Goal: Consume media (video, audio): Consume media (video, audio)

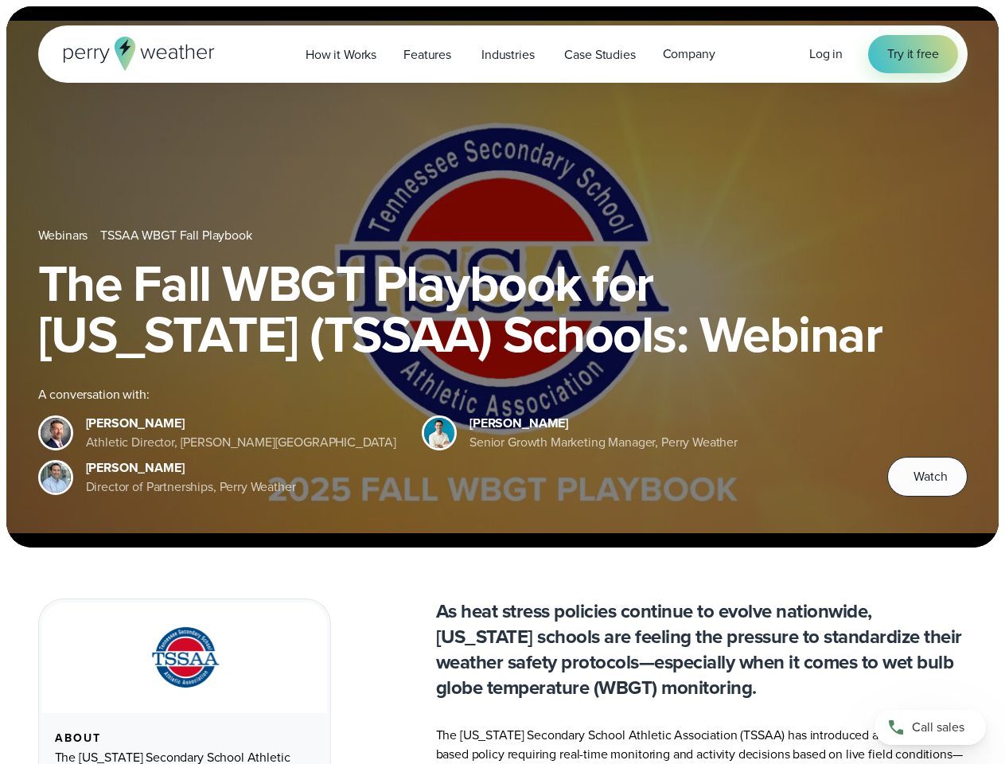
click at [502, 382] on div "The Fall WBGT Playbook for [US_STATE] (TSSAA) Schools: Webinar A conversation w…" at bounding box center [502, 377] width 929 height 239
click at [502, 54] on span "Industries" at bounding box center [507, 54] width 53 height 19
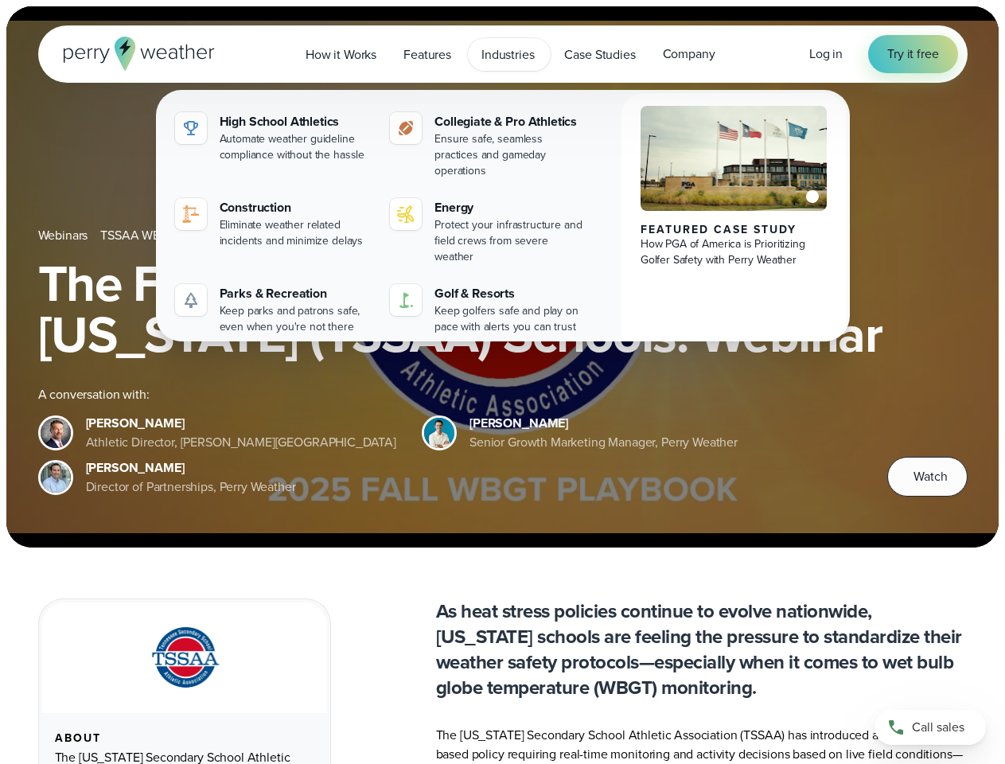
click at [502, 277] on h1 "The Fall WBGT Playbook for [US_STATE] (TSSAA) Schools: Webinar" at bounding box center [502, 309] width 929 height 102
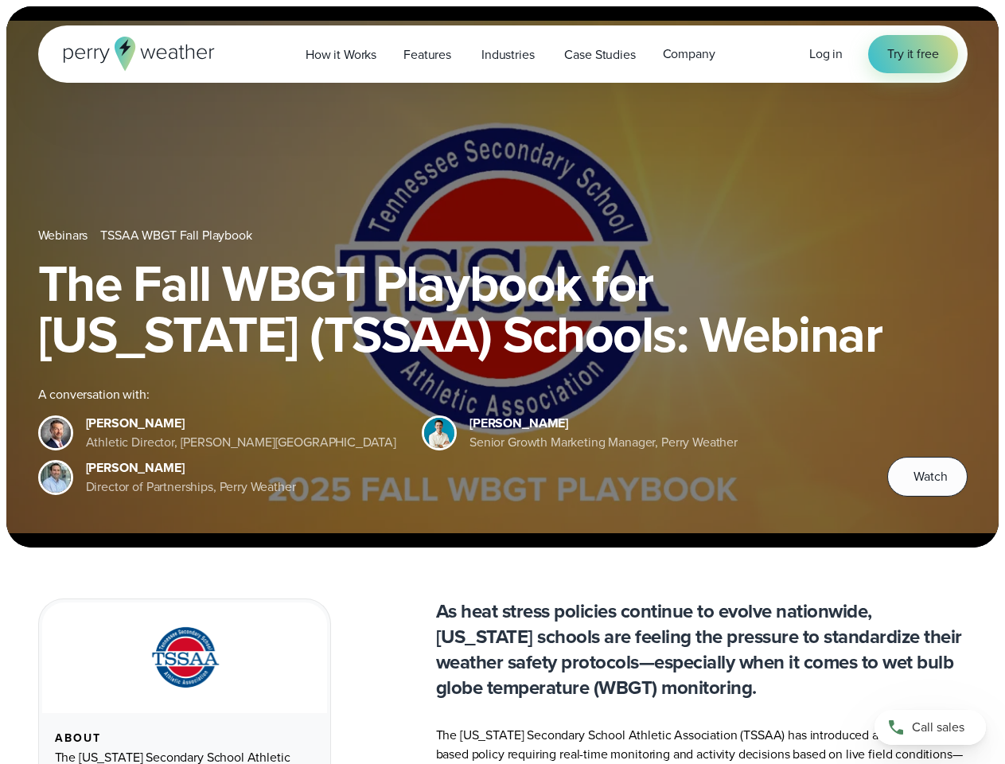
click at [177, 235] on link "TSSAA WBGT Fall Playbook" at bounding box center [175, 235] width 151 height 19
click at [927, 477] on span "Watch" at bounding box center [929, 476] width 33 height 19
